Goal: Information Seeking & Learning: Find specific fact

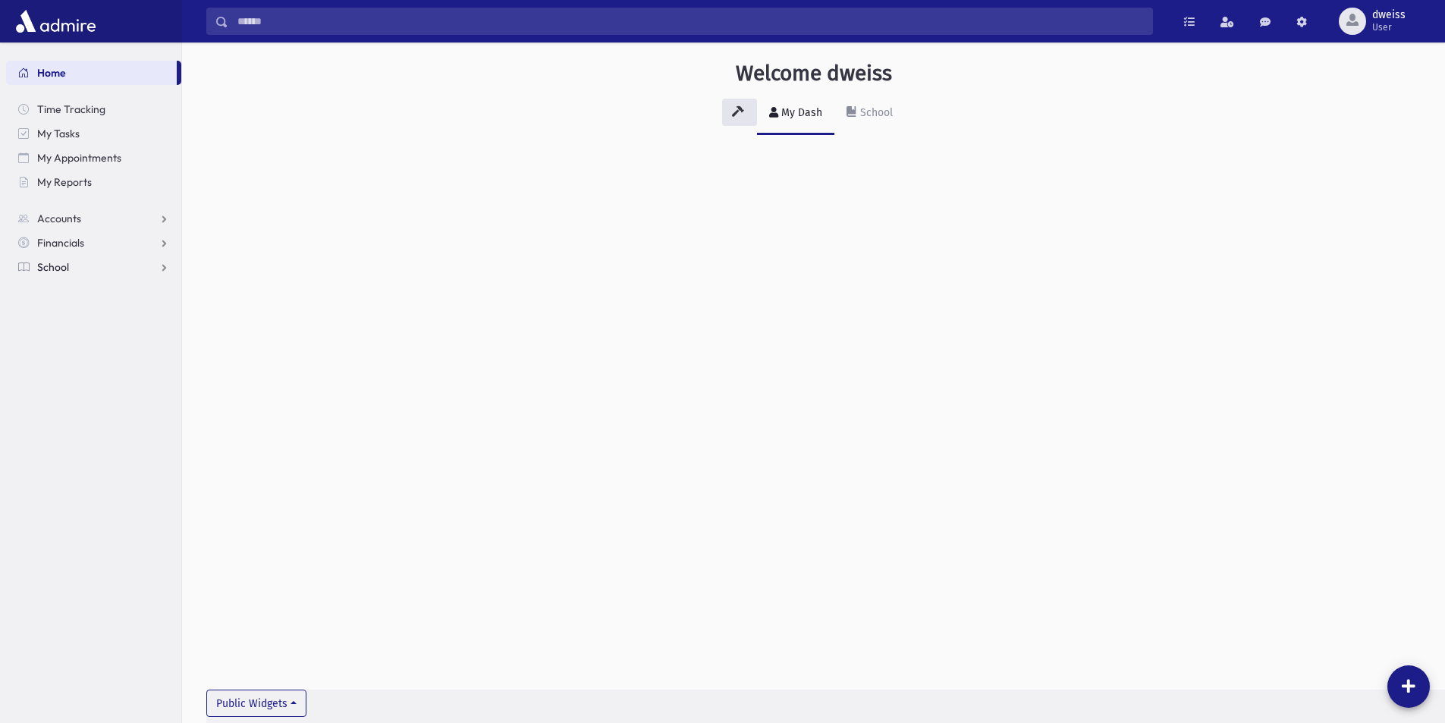
click at [56, 276] on link "School" at bounding box center [93, 267] width 175 height 24
click at [64, 291] on span "Students" at bounding box center [67, 292] width 42 height 14
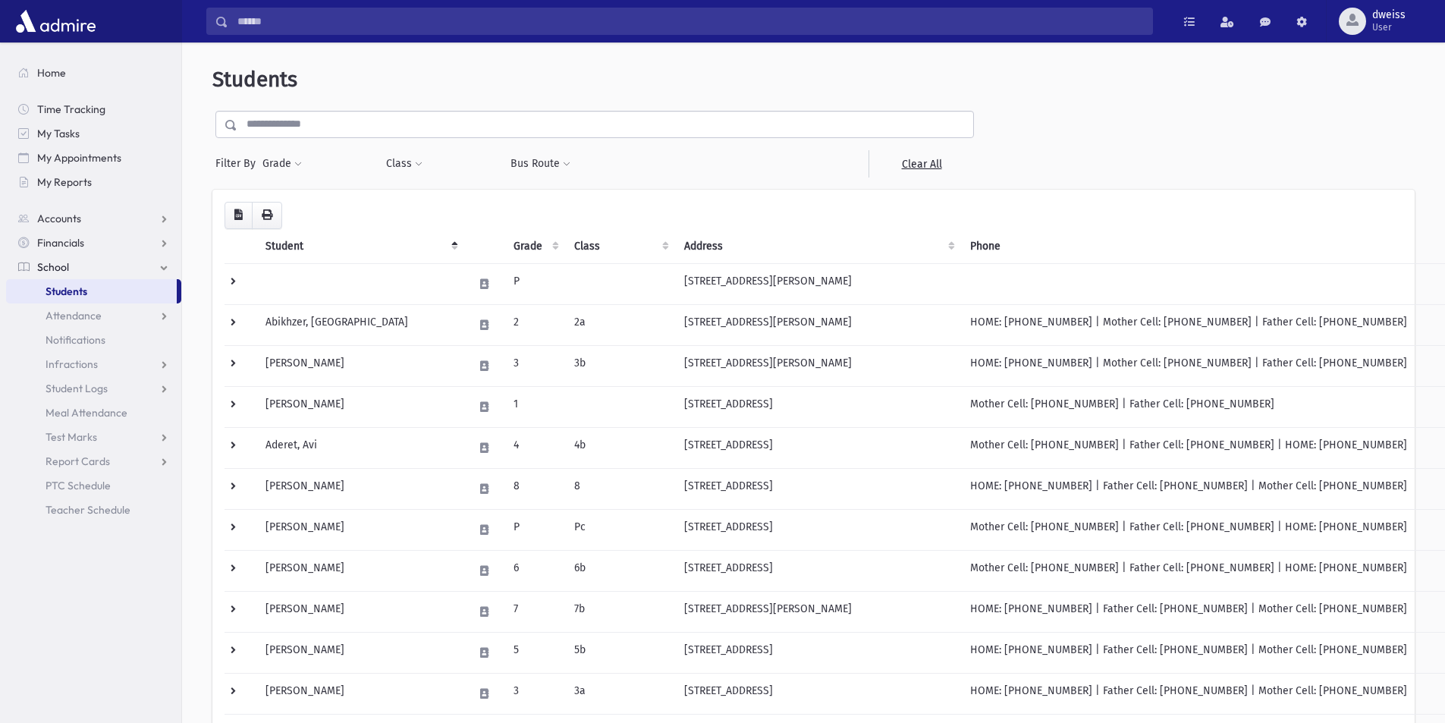
click at [459, 136] on input "text" at bounding box center [605, 124] width 736 height 27
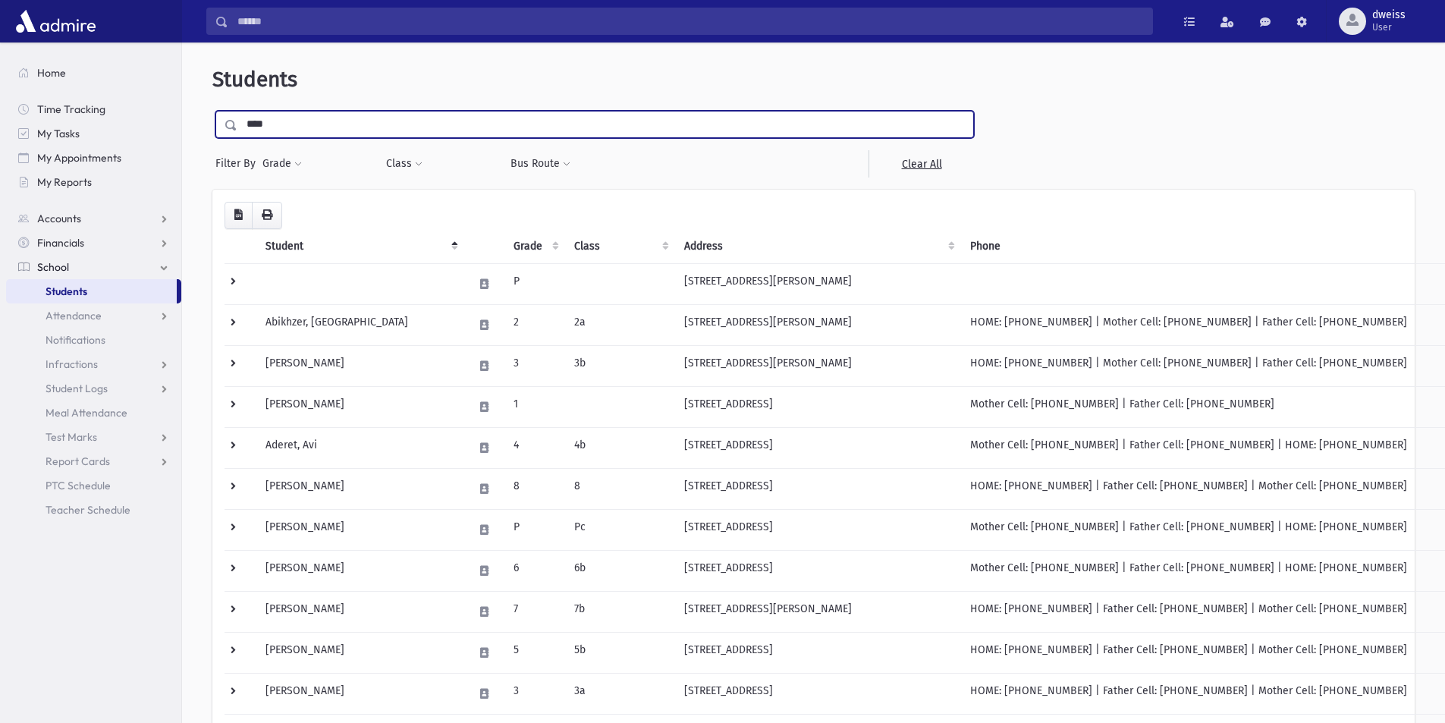
type input "****"
click at [212, 111] on input "submit" at bounding box center [233, 121] width 42 height 20
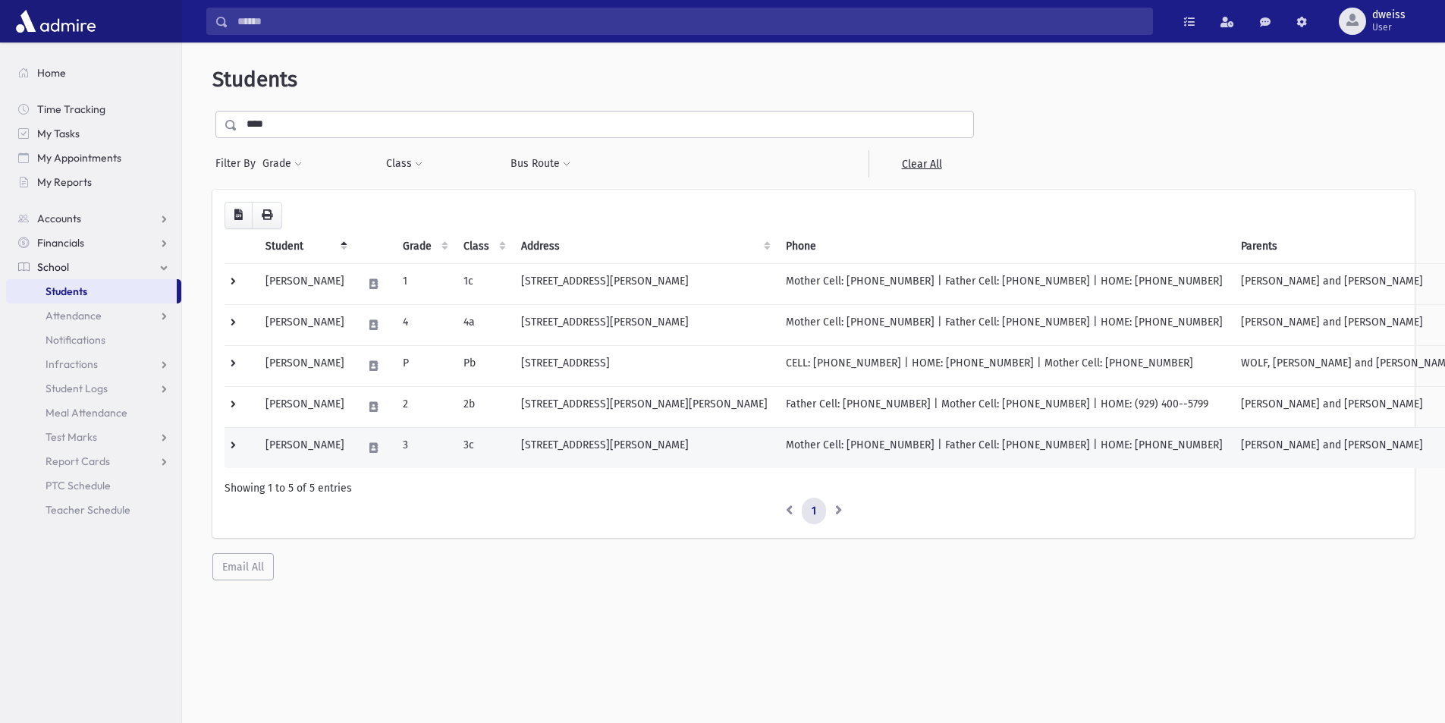
drag, startPoint x: 364, startPoint y: 445, endPoint x: 258, endPoint y: 436, distance: 106.6
click at [258, 436] on tr "[PERSON_NAME] 3 3c [STREET_ADDRESS][PERSON_NAME] Mother Cell: [PHONE_NUMBER] | …" at bounding box center [845, 447] width 1240 height 41
click at [411, 494] on div "Showing 1 to 5 of 5 entries" at bounding box center [814, 488] width 1178 height 16
drag, startPoint x: 360, startPoint y: 447, endPoint x: 263, endPoint y: 436, distance: 97.7
click at [263, 436] on td "[PERSON_NAME]" at bounding box center [304, 447] width 97 height 41
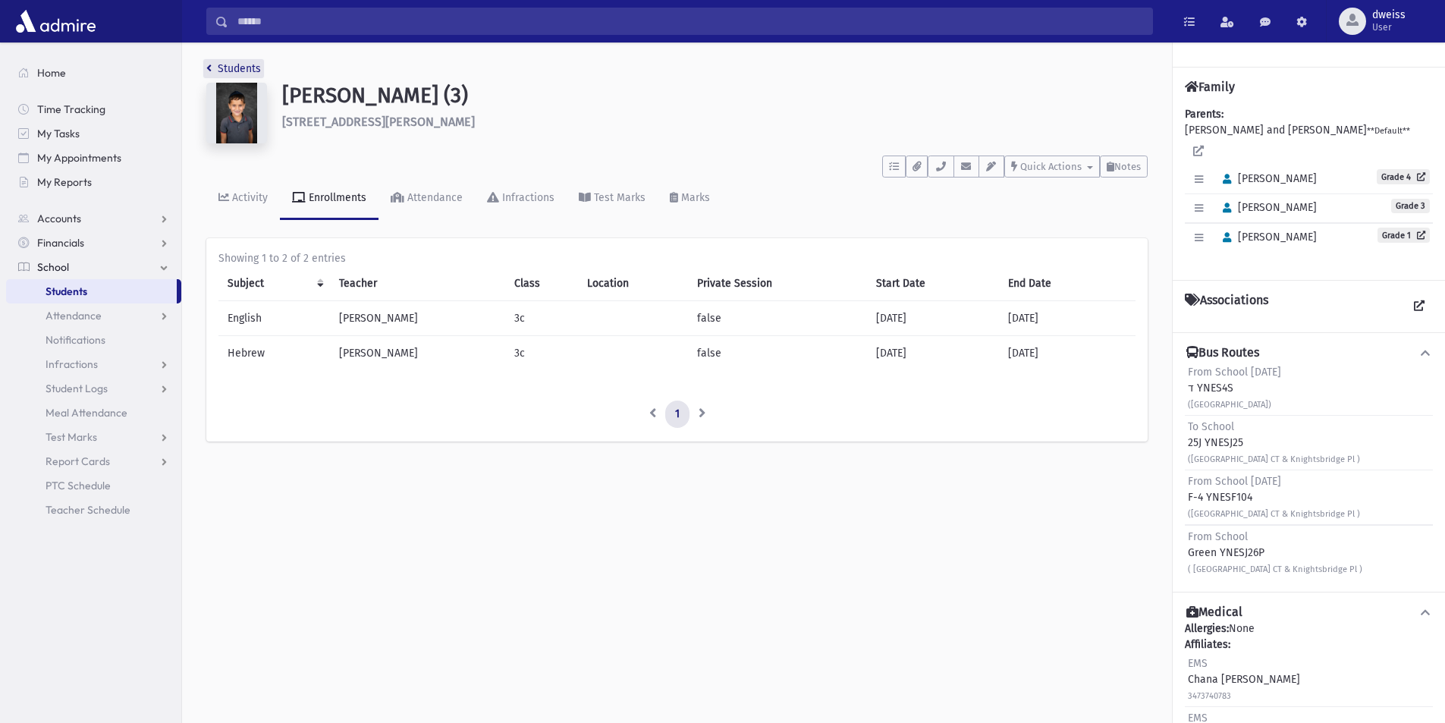
click at [209, 70] on icon "breadcrumb" at bounding box center [208, 68] width 5 height 11
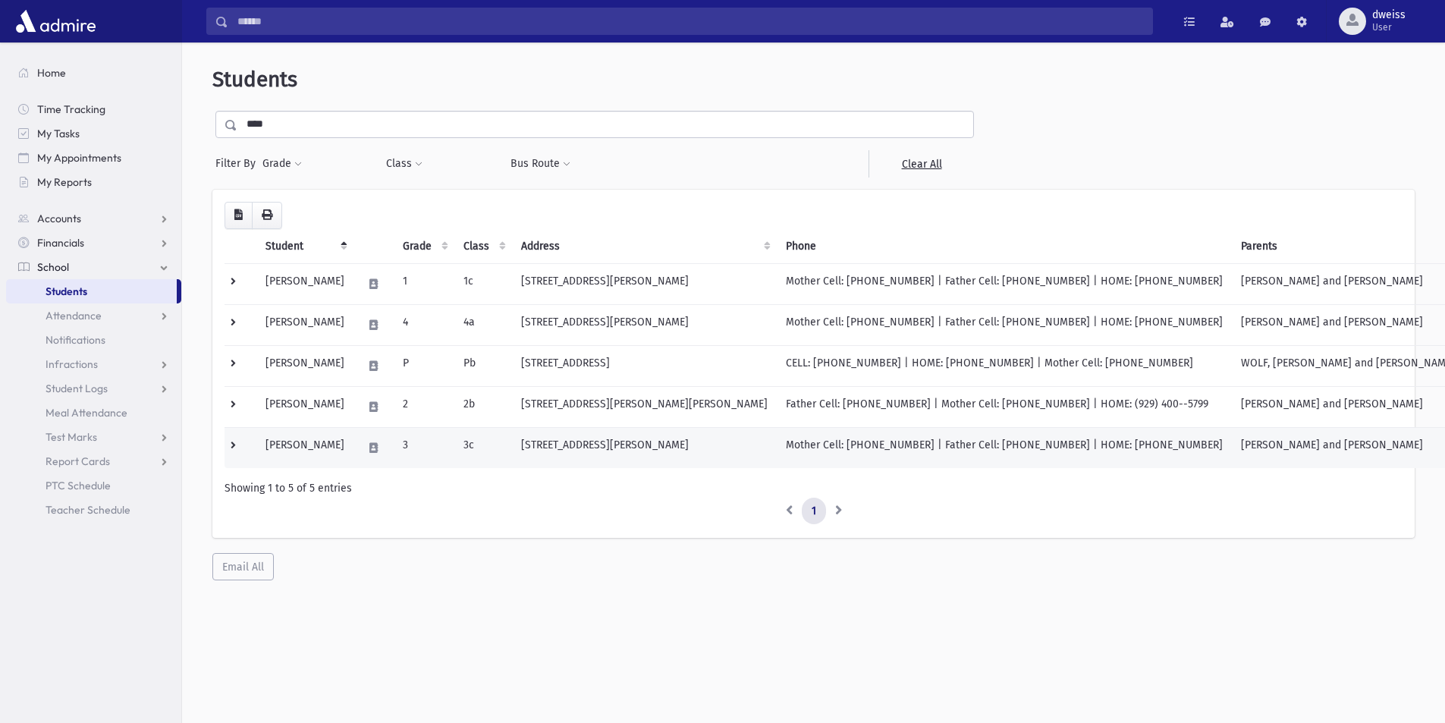
drag, startPoint x: 365, startPoint y: 446, endPoint x: 264, endPoint y: 445, distance: 100.9
click at [264, 445] on td "[PERSON_NAME]" at bounding box center [304, 447] width 97 height 41
click at [372, 492] on div "Showing 1 to 5 of 5 entries" at bounding box center [814, 488] width 1178 height 16
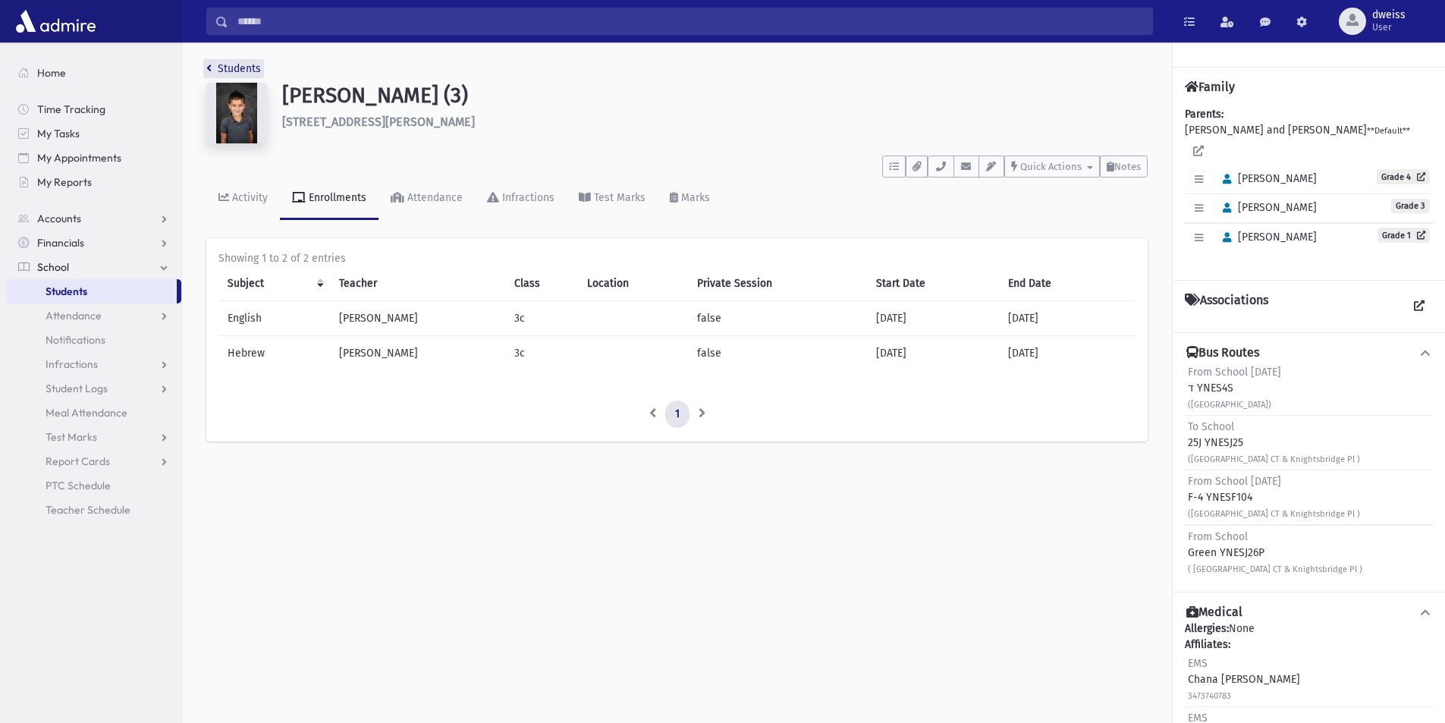
click at [217, 71] on link "Students" at bounding box center [233, 68] width 55 height 13
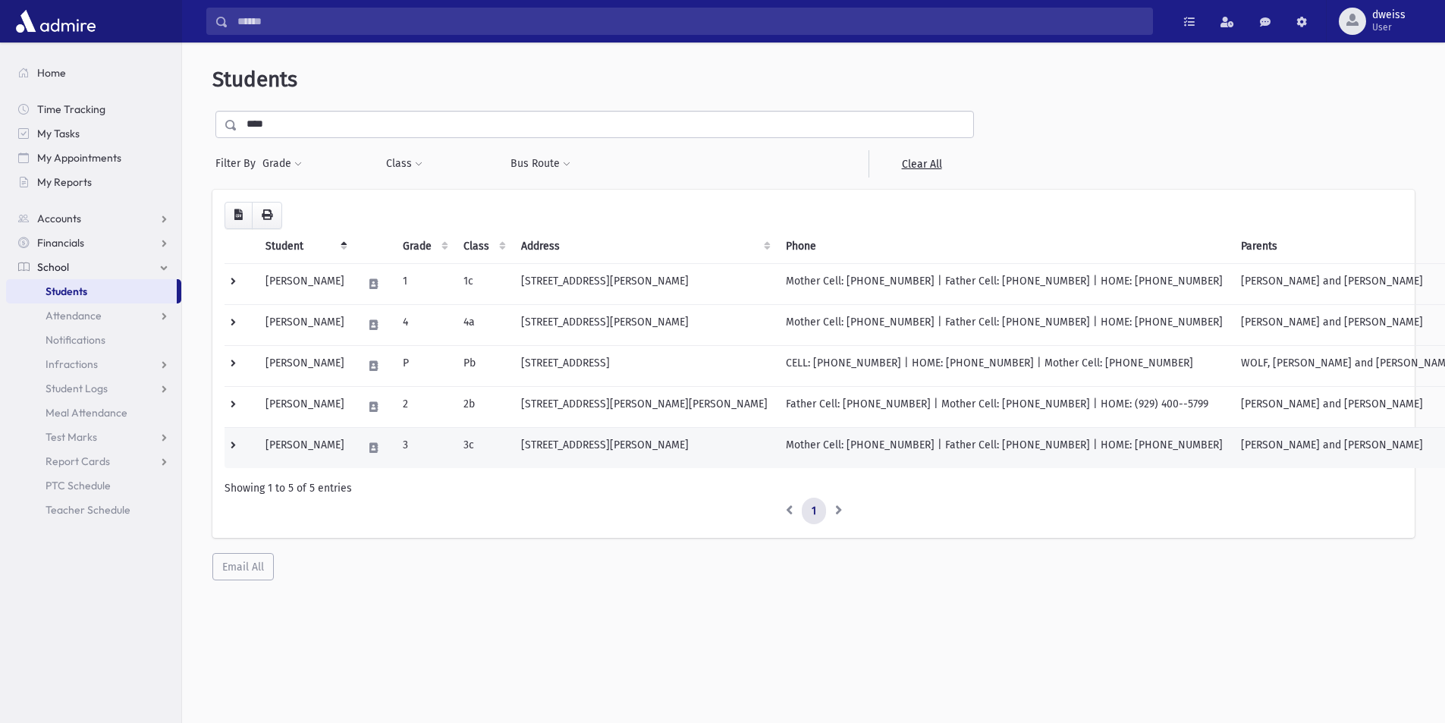
drag, startPoint x: 364, startPoint y: 445, endPoint x: 256, endPoint y: 436, distance: 108.9
click at [256, 436] on tr "Wolf, Yisroel Chaim 3 3c 44 Knightsbridge Place Jackson, NJ 08527 Mother Cell: …" at bounding box center [845, 447] width 1240 height 41
click at [334, 520] on ul "1" at bounding box center [814, 511] width 1178 height 27
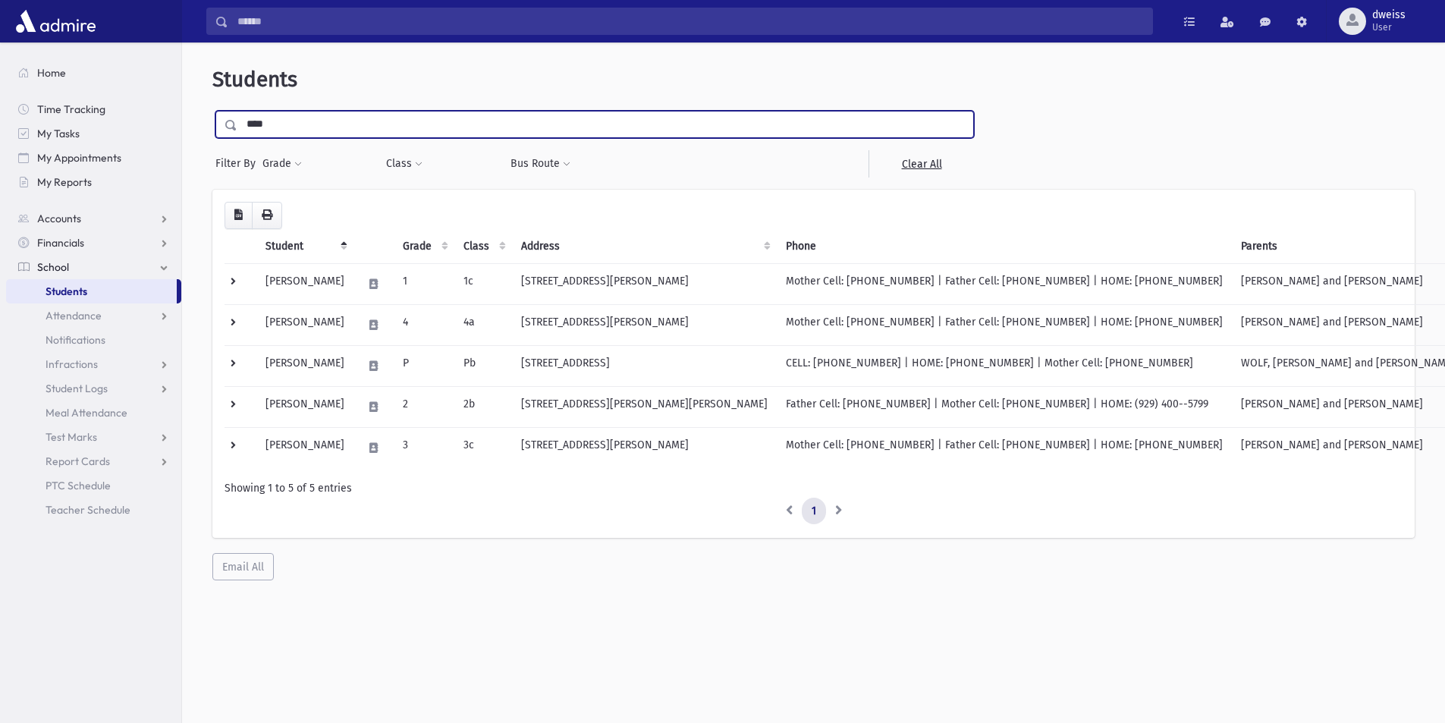
drag, startPoint x: 336, startPoint y: 119, endPoint x: 193, endPoint y: 115, distance: 143.4
click at [193, 115] on div "Students **** Filter By Grade * * * * * * * * * Filter Class ** ** ** *" at bounding box center [813, 324] width 1251 height 550
click at [308, 123] on input "text" at bounding box center [605, 124] width 736 height 27
click at [341, 123] on input "text" at bounding box center [605, 124] width 736 height 27
click at [286, 120] on input "text" at bounding box center [605, 124] width 736 height 27
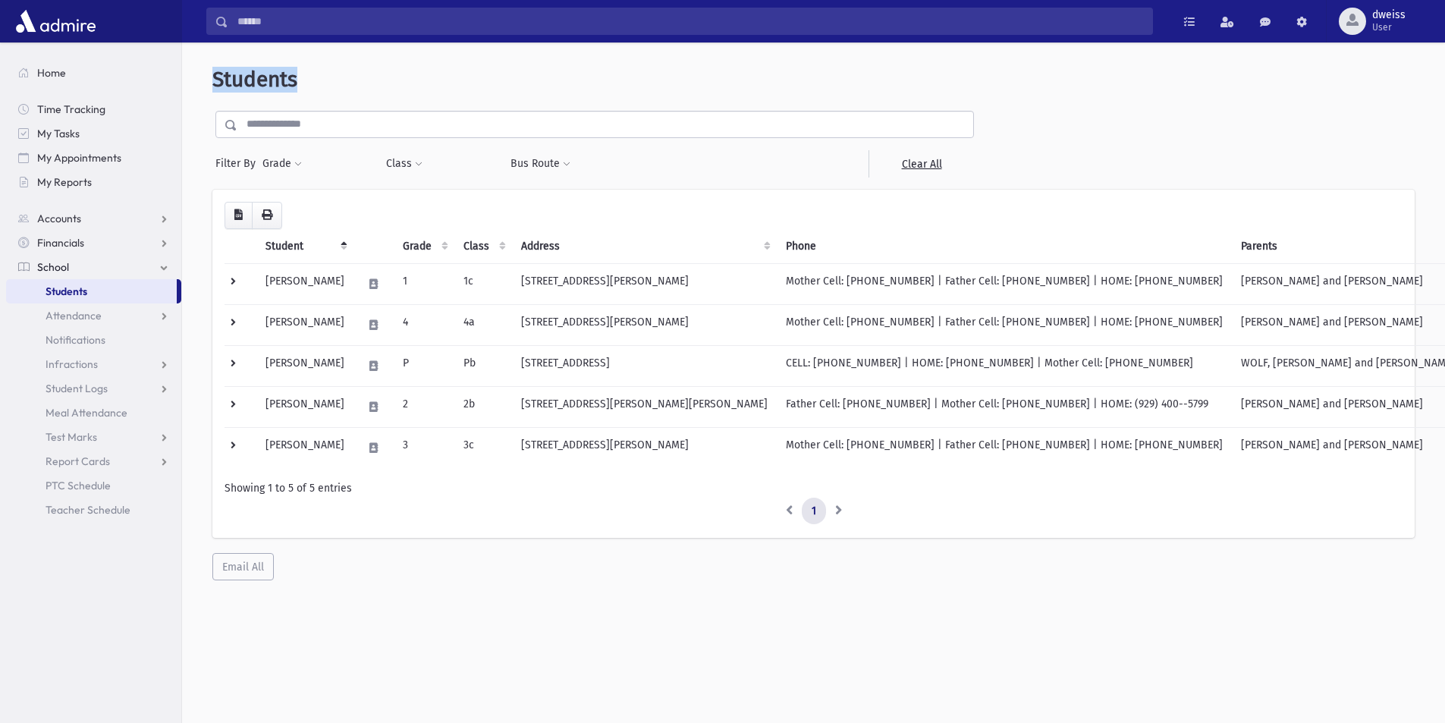
drag, startPoint x: 300, startPoint y: 81, endPoint x: 213, endPoint y: 81, distance: 87.3
click at [213, 81] on header "Students" at bounding box center [813, 80] width 1203 height 26
click at [295, 84] on span "Students" at bounding box center [254, 79] width 85 height 25
drag, startPoint x: 301, startPoint y: 83, endPoint x: 209, endPoint y: 81, distance: 91.8
click at [209, 81] on div "Students Filter By Grade * * * * * * * * * Filter Class ** ** ** * ** *" at bounding box center [813, 324] width 1251 height 550
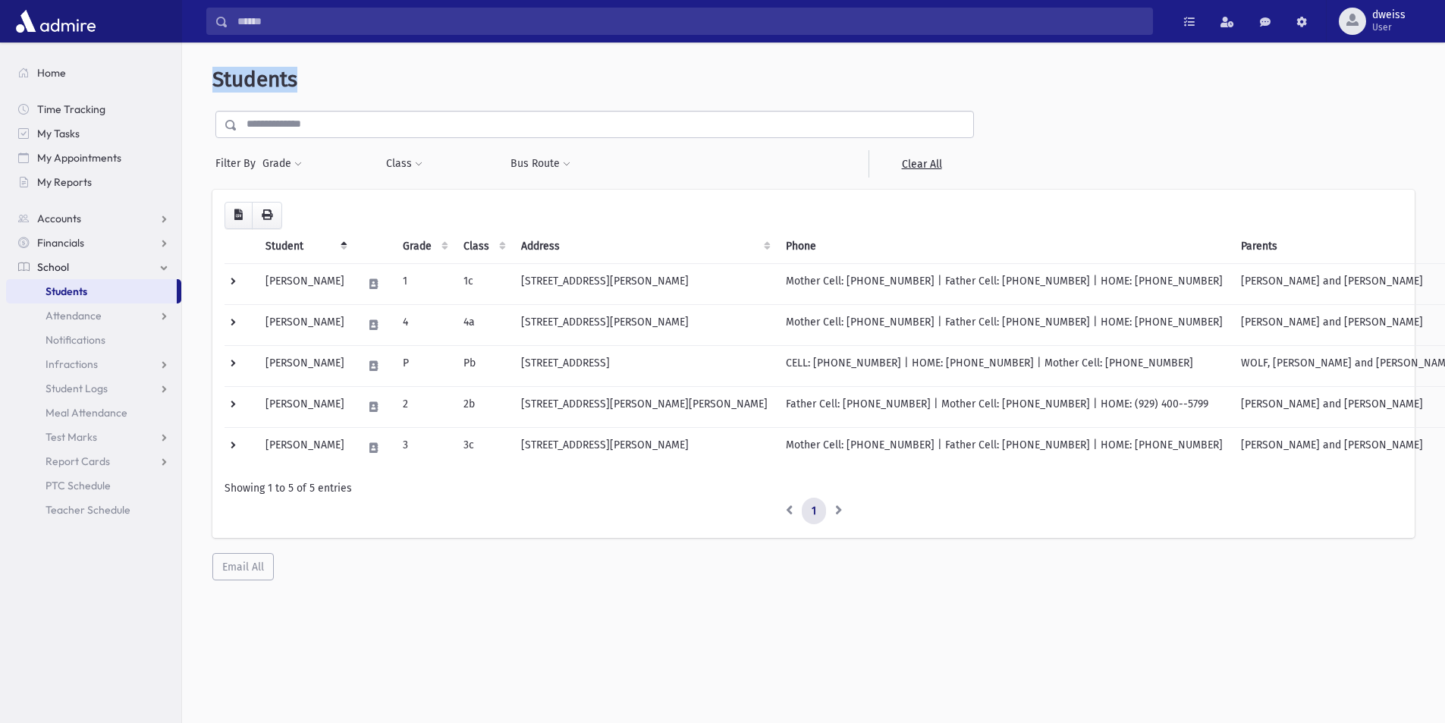
click at [327, 82] on header "Students" at bounding box center [813, 80] width 1203 height 26
drag, startPoint x: 316, startPoint y: 80, endPoint x: 216, endPoint y: 76, distance: 99.5
click at [216, 76] on header "Students" at bounding box center [813, 80] width 1203 height 26
click at [316, 80] on header "Students" at bounding box center [813, 80] width 1203 height 26
drag, startPoint x: 304, startPoint y: 80, endPoint x: 210, endPoint y: 78, distance: 94.1
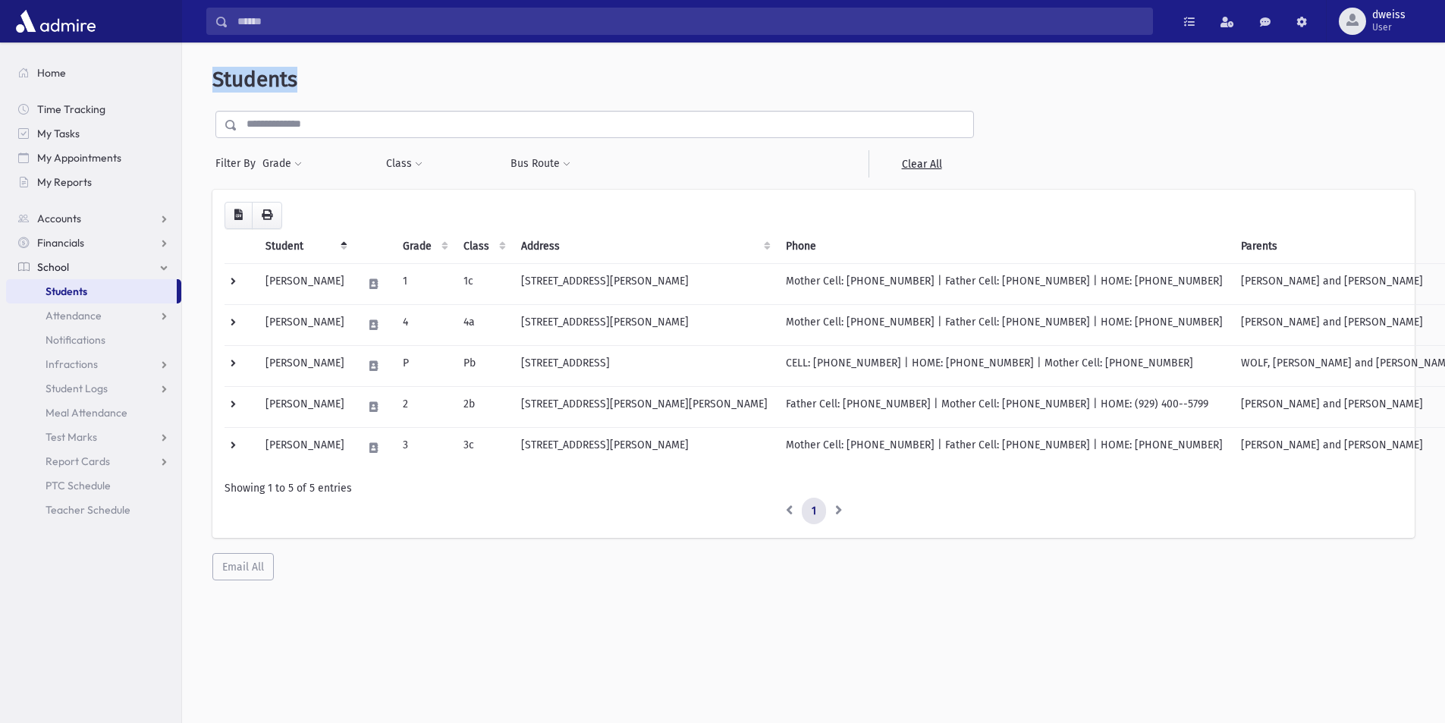
click at [210, 78] on div "Students Filter By Grade * * * * * * * * * Filter Class ** ** ** * ** *" at bounding box center [813, 324] width 1251 height 550
click at [328, 79] on header "Students" at bounding box center [813, 80] width 1203 height 26
drag, startPoint x: 287, startPoint y: 79, endPoint x: 196, endPoint y: 77, distance: 91.1
click at [196, 77] on div "Students Filter By Grade * * * * * * * * * Filter Class ** ** ** * ** *" at bounding box center [813, 324] width 1251 height 550
click at [329, 73] on header "Students" at bounding box center [813, 80] width 1203 height 26
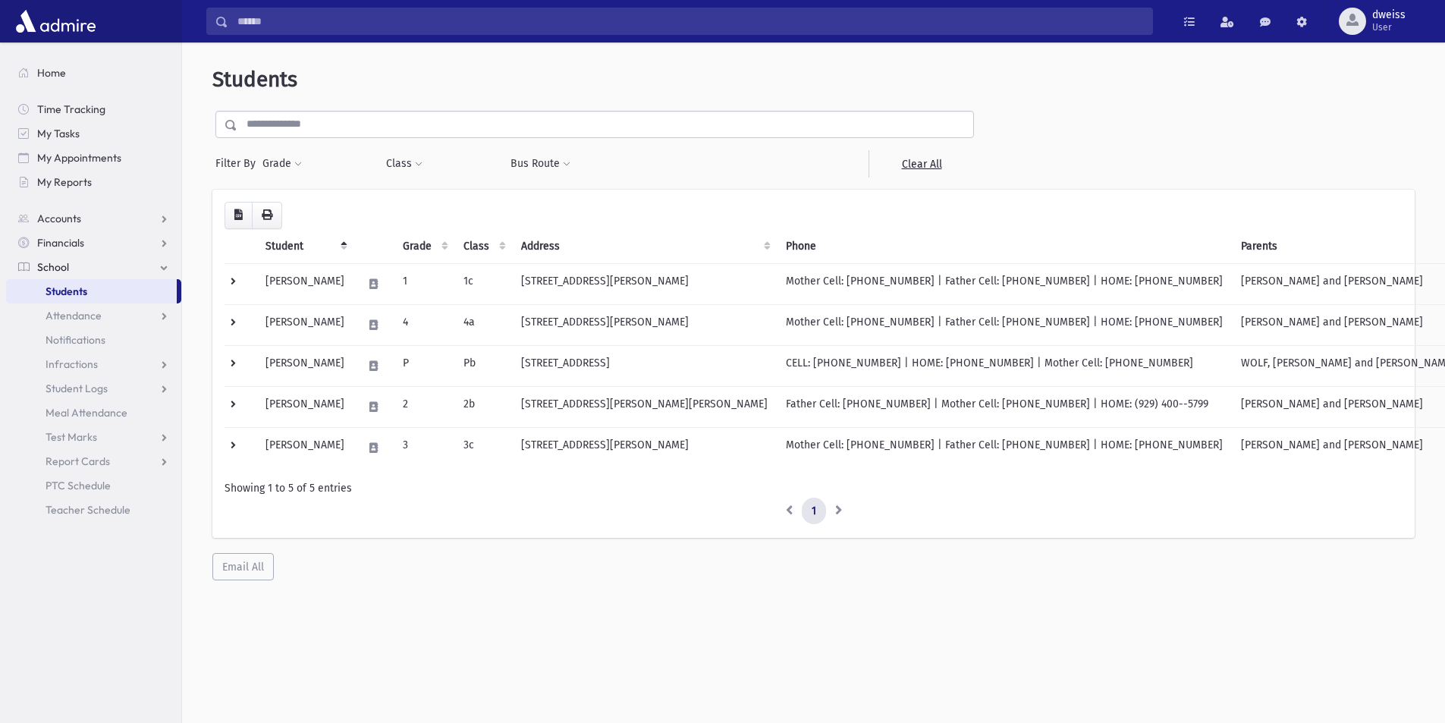
click at [272, 128] on input "text" at bounding box center [605, 124] width 736 height 27
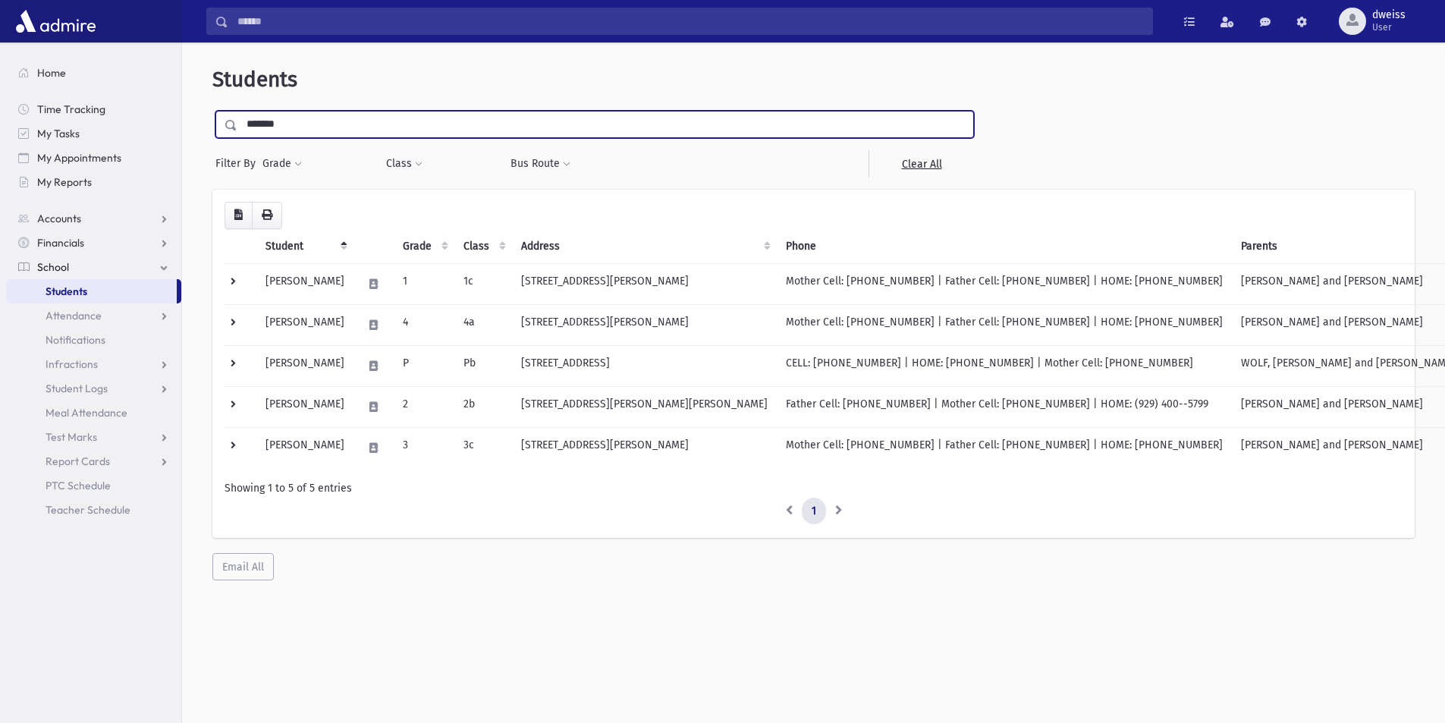
type input "*******"
click at [212, 111] on input "submit" at bounding box center [233, 121] width 42 height 20
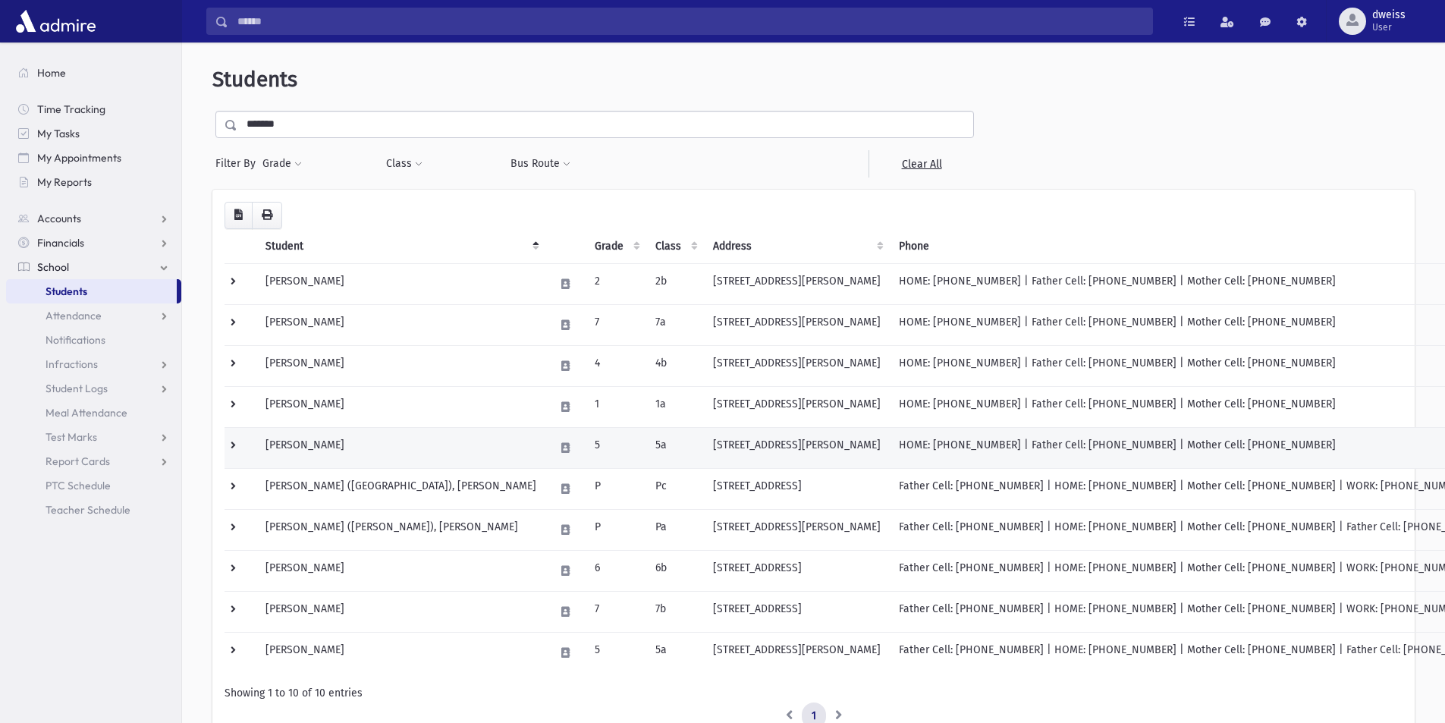
click at [646, 447] on td "5a" at bounding box center [675, 447] width 58 height 41
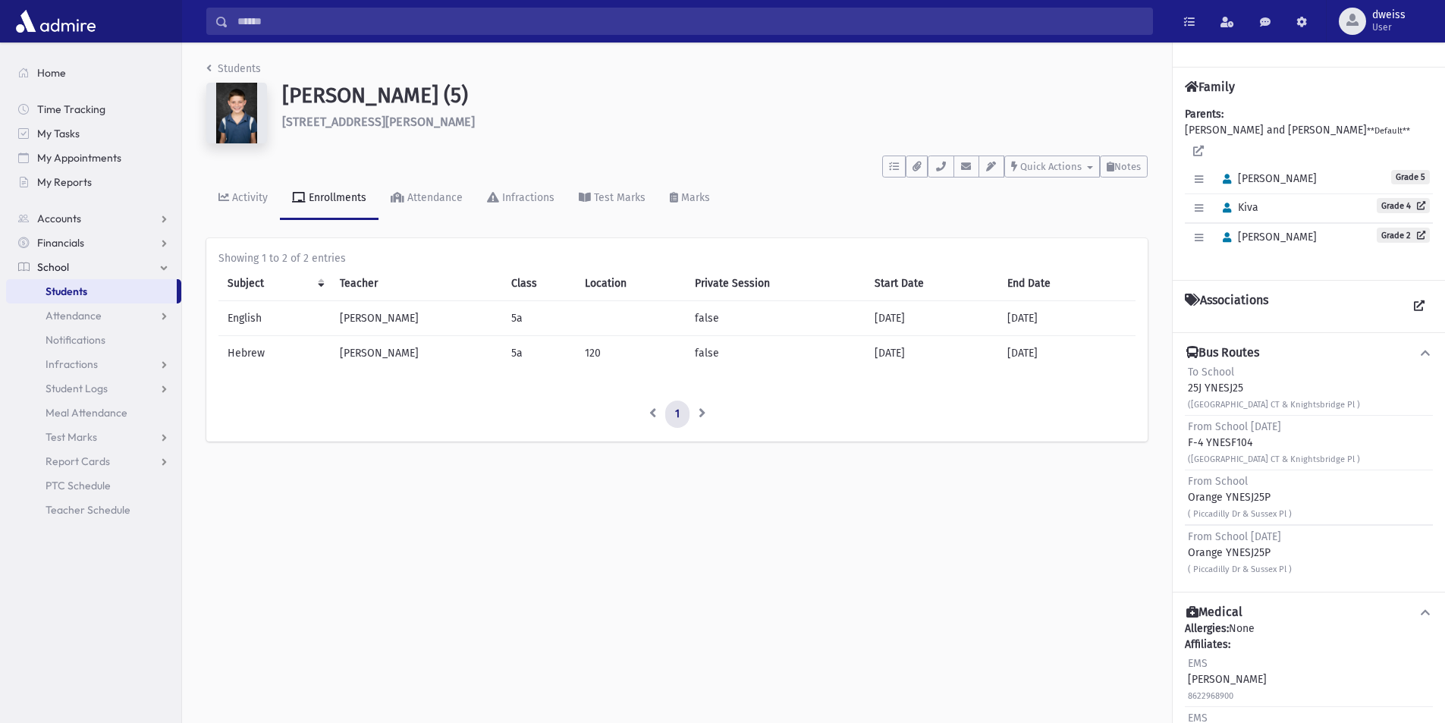
scroll to position [76, 0]
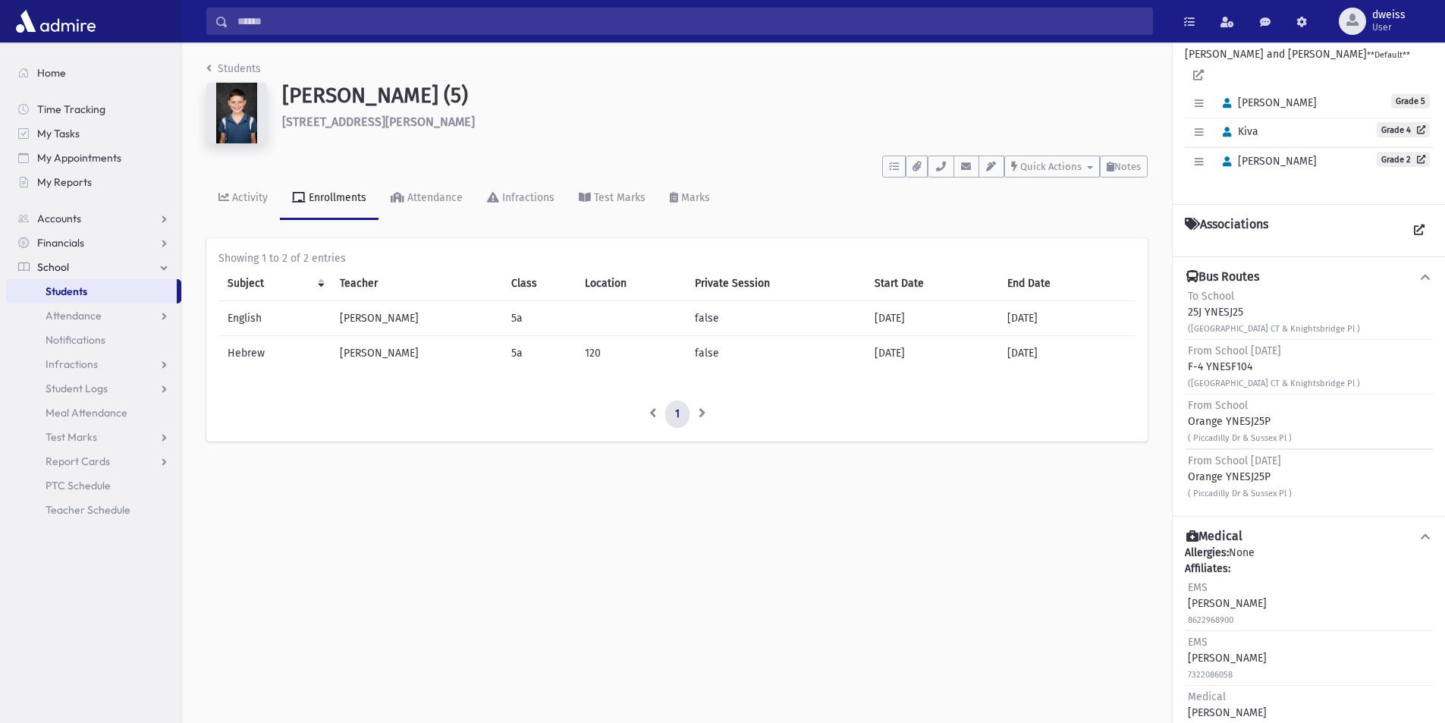
drag, startPoint x: 1302, startPoint y: 512, endPoint x: 1179, endPoint y: 511, distance: 122.9
click at [1179, 511] on div "Bus Routes To School 25J YNESJ25 (Hampshire Blvd & Hamshire Blvd & Knightsbridg…" at bounding box center [1309, 385] width 272 height 259
click at [1328, 504] on div "From School Sunday Orange YNESJ25P ( Piccadilly Dr & Sussex Pl )" at bounding box center [1309, 476] width 248 height 55
drag, startPoint x: 1230, startPoint y: 507, endPoint x: 1187, endPoint y: 506, distance: 43.3
click at [1187, 504] on div "From School Sunday Orange YNESJ25P ( Piccadilly Dr & Sussex Pl )" at bounding box center [1309, 476] width 248 height 55
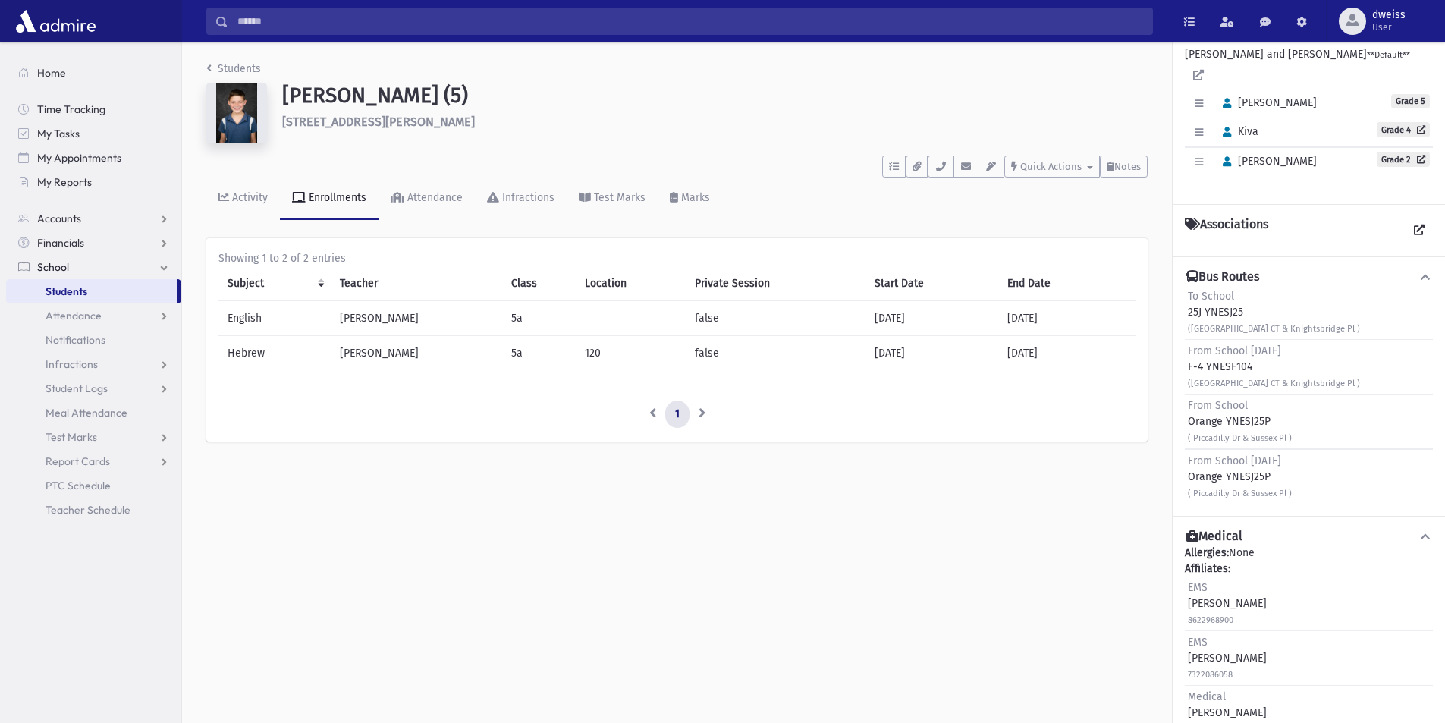
click at [1187, 504] on div "From School Sunday Orange YNESJ25P ( Piccadilly Dr & Sussex Pl )" at bounding box center [1309, 476] width 248 height 55
click at [209, 63] on icon "breadcrumb" at bounding box center [208, 68] width 5 height 11
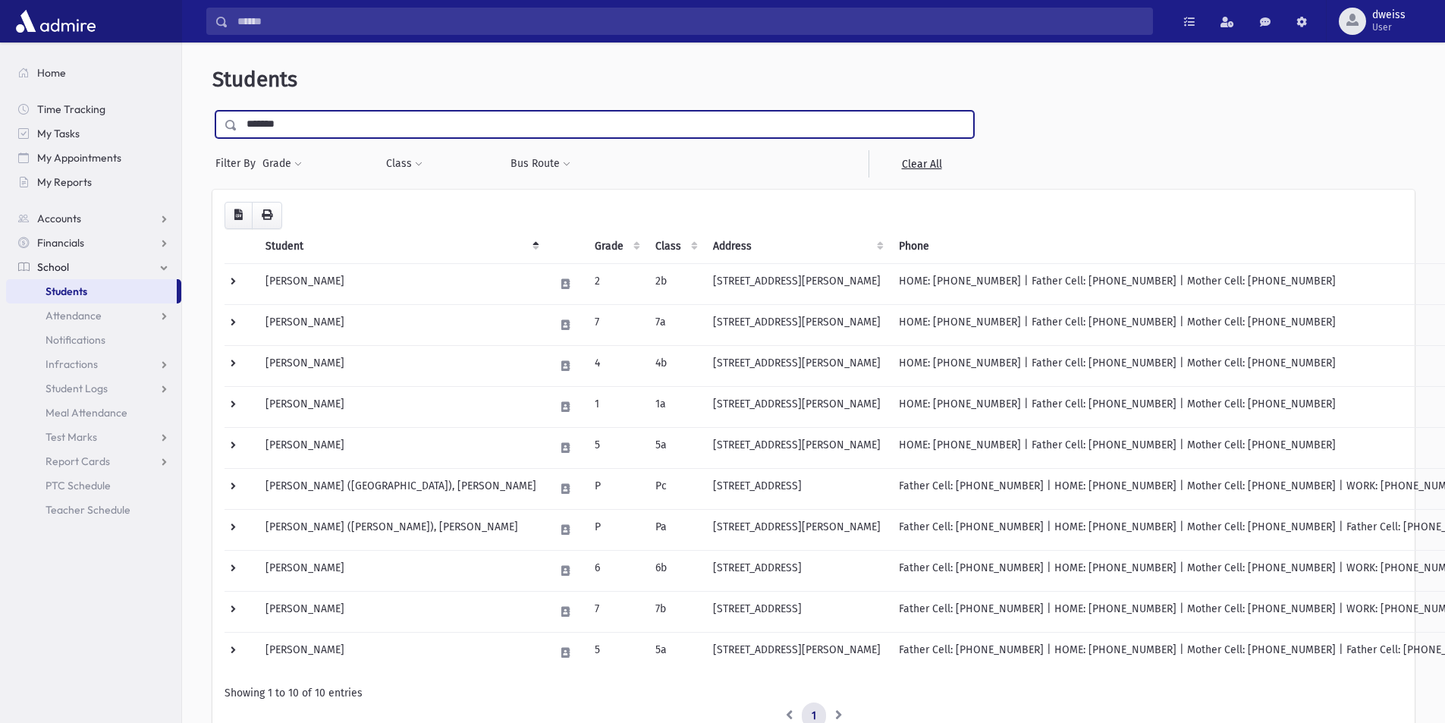
click at [298, 121] on input "*******" at bounding box center [605, 124] width 736 height 27
type input "********"
click at [212, 111] on input "submit" at bounding box center [233, 121] width 42 height 20
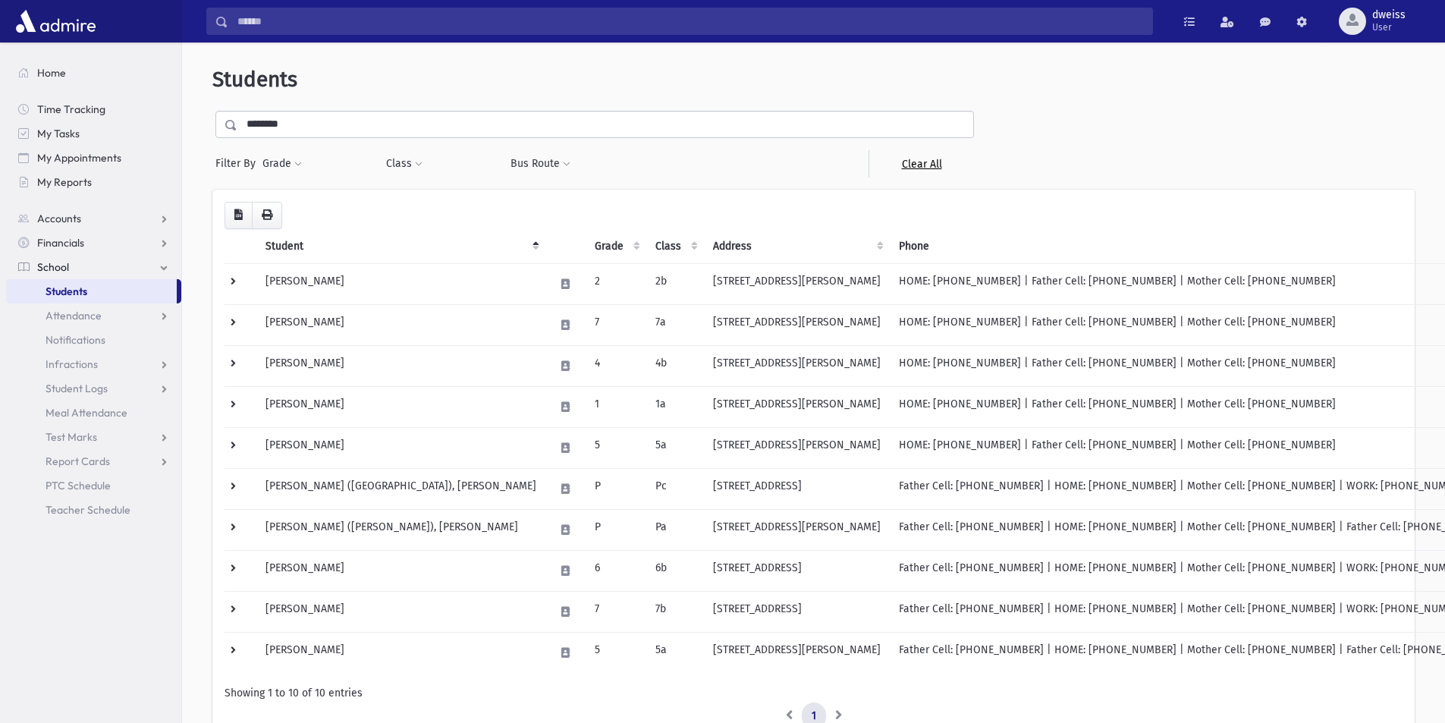
click at [913, 166] on link "Clear All" at bounding box center [921, 163] width 105 height 27
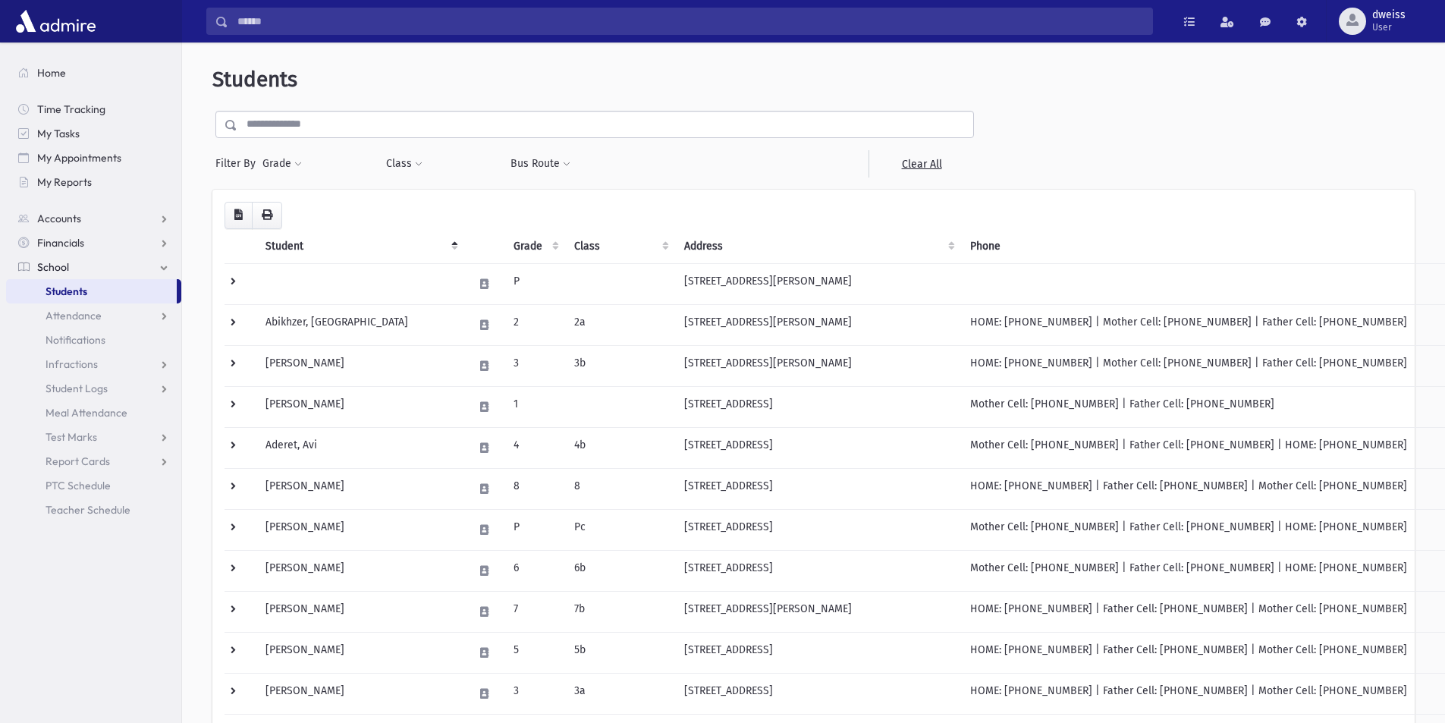
click at [302, 145] on div "**********" at bounding box center [594, 144] width 765 height 67
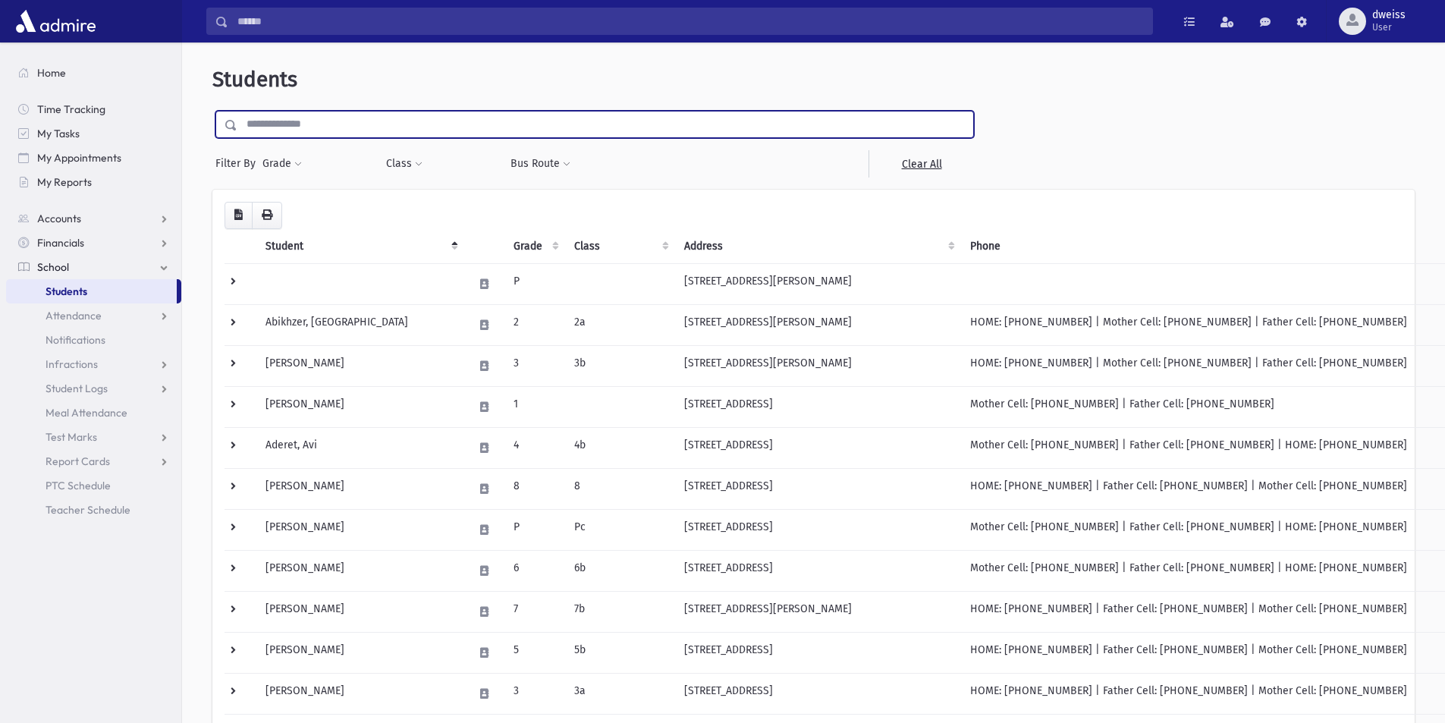
click at [302, 130] on input "text" at bounding box center [605, 124] width 736 height 27
type input "******"
click at [212, 111] on input "submit" at bounding box center [233, 121] width 42 height 20
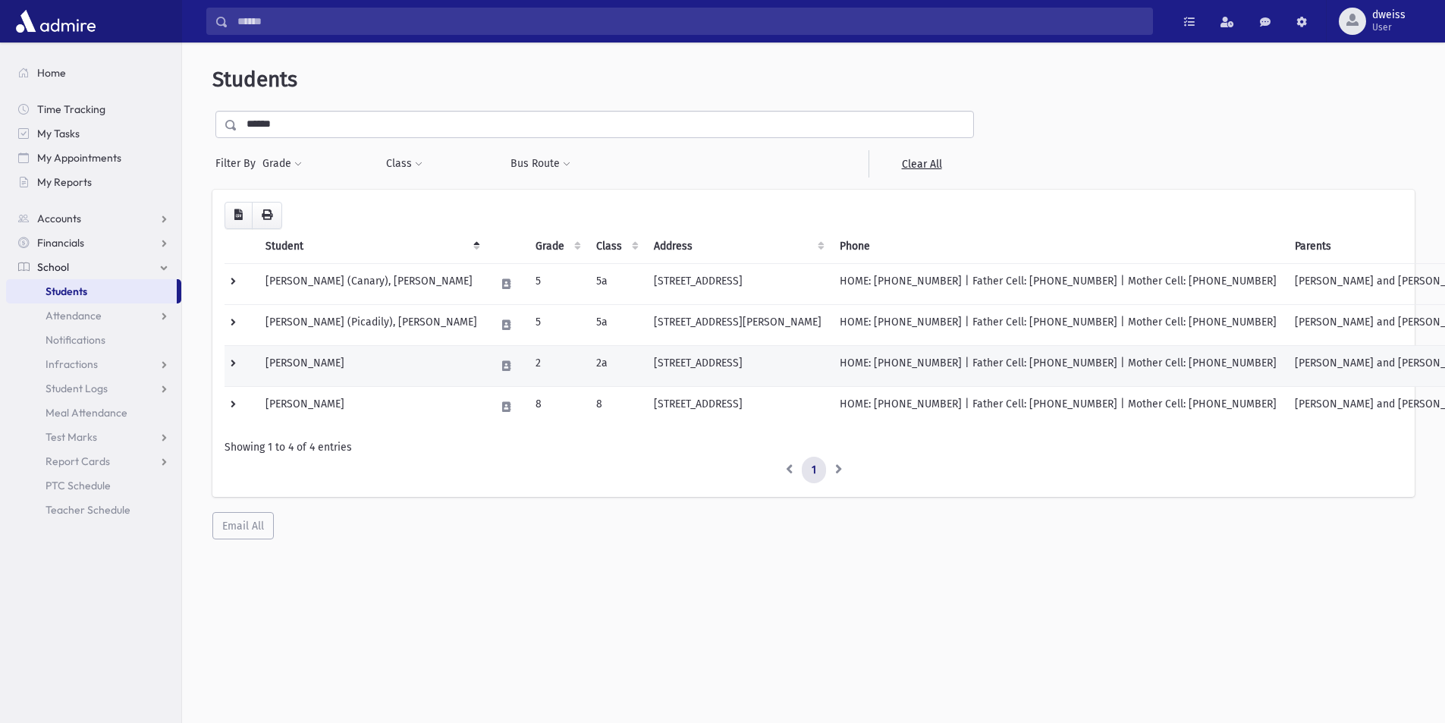
click at [373, 368] on td "Gruman, Aryeh" at bounding box center [371, 365] width 230 height 41
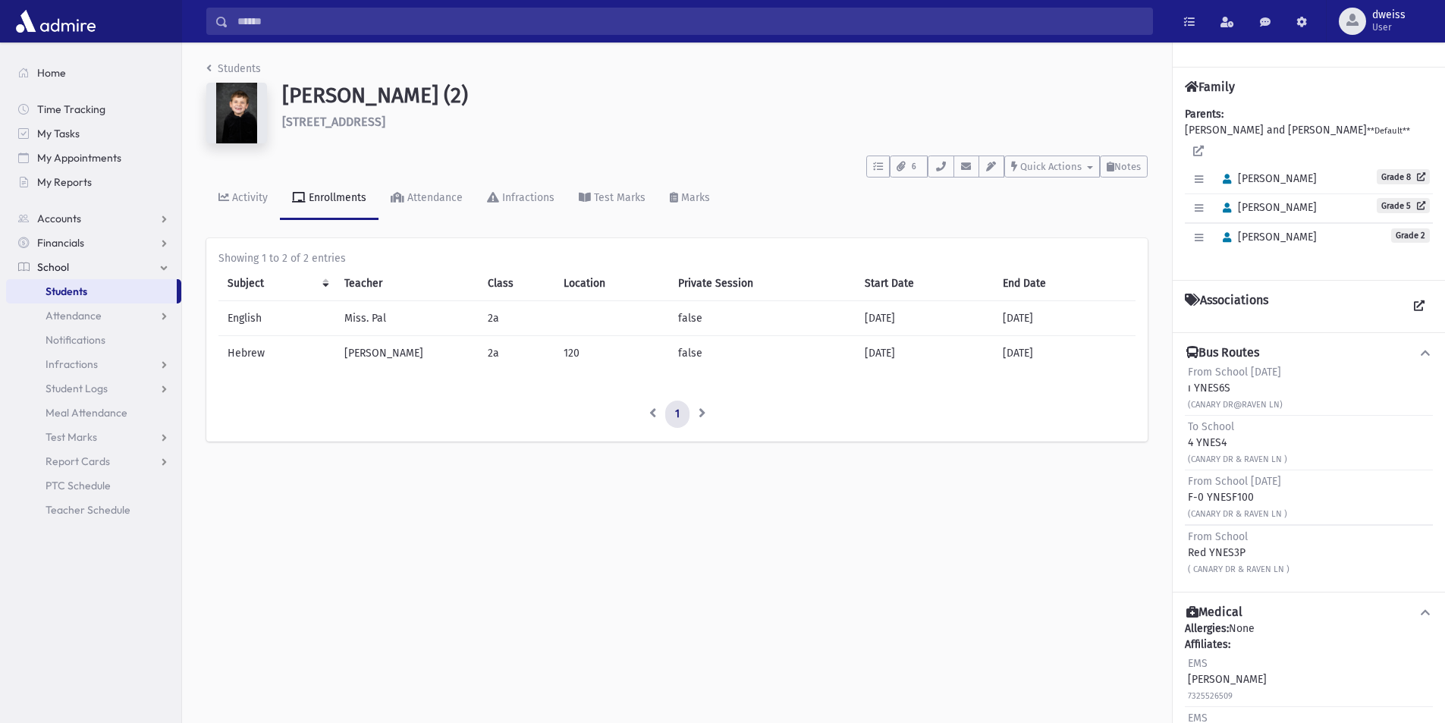
click at [248, 123] on img at bounding box center [236, 113] width 61 height 61
click at [238, 111] on img at bounding box center [236, 113] width 61 height 61
click at [211, 63] on icon "breadcrumb" at bounding box center [208, 68] width 5 height 11
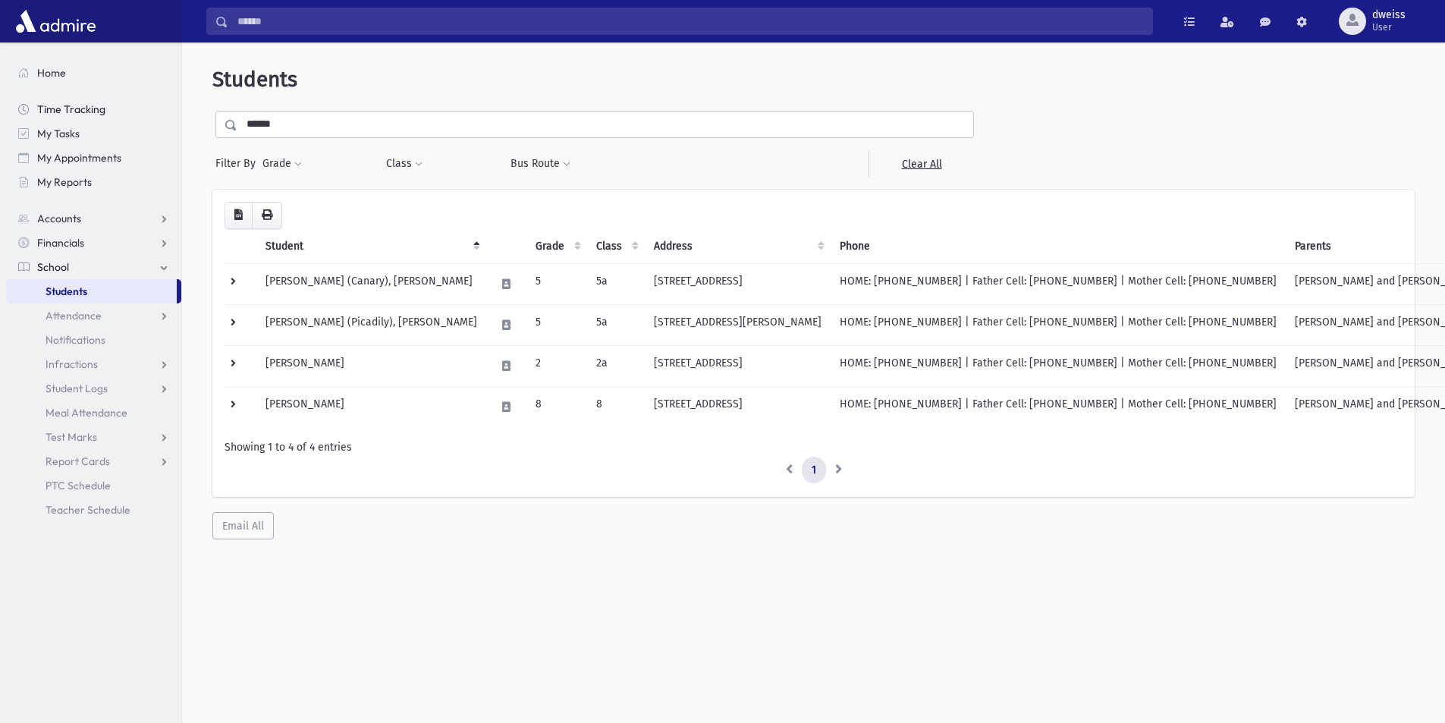
drag, startPoint x: 149, startPoint y: 105, endPoint x: 72, endPoint y: 101, distance: 77.5
click at [79, 101] on div "Search Results All Accounts" at bounding box center [722, 381] width 1445 height 763
click at [932, 162] on link "Clear All" at bounding box center [921, 163] width 105 height 27
